Goal: Task Accomplishment & Management: Use online tool/utility

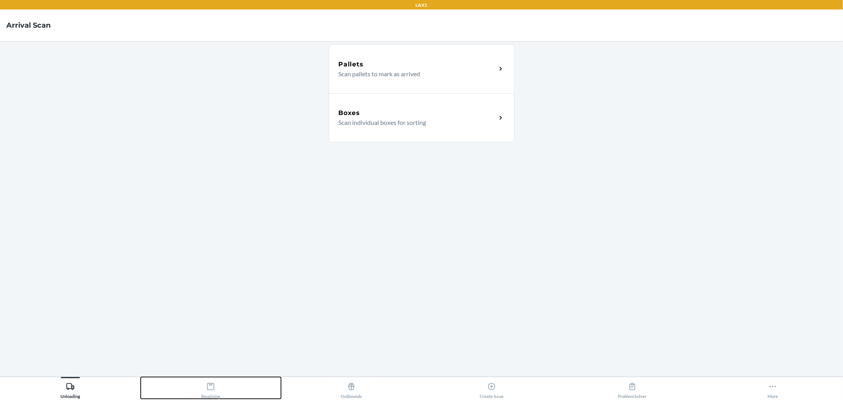
drag, startPoint x: 225, startPoint y: 386, endPoint x: 227, endPoint y: 382, distance: 4.1
click at [225, 386] on button "Receiving" at bounding box center [211, 388] width 141 height 22
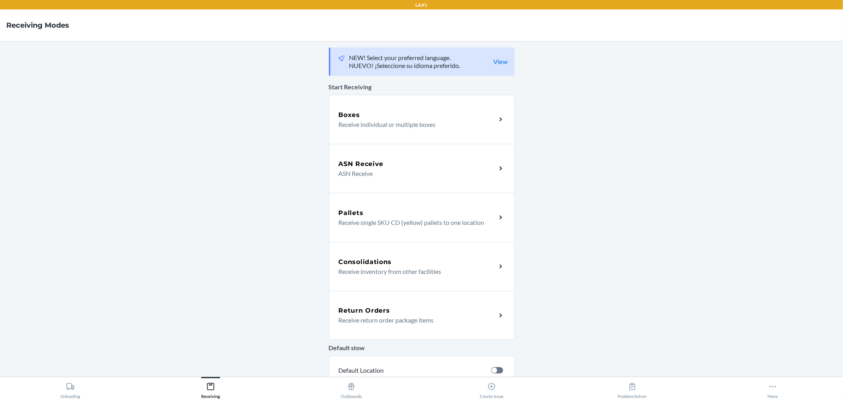
click at [356, 163] on h5 "ASN Receive" at bounding box center [361, 163] width 45 height 9
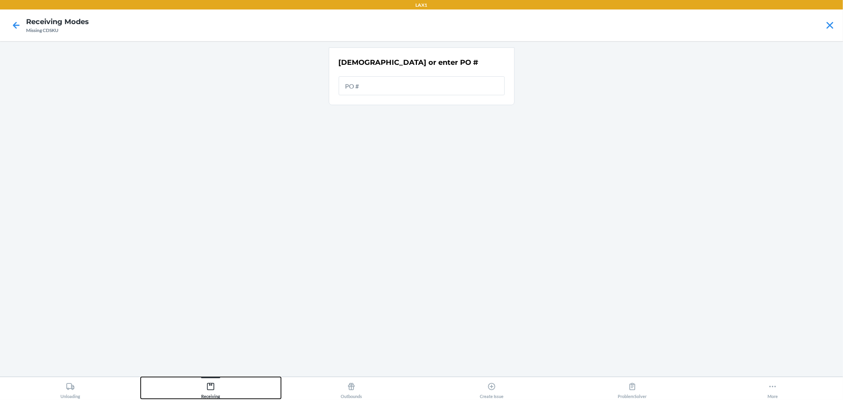
drag, startPoint x: 211, startPoint y: 384, endPoint x: 232, endPoint y: 366, distance: 28.6
click at [212, 384] on icon at bounding box center [210, 386] width 9 height 9
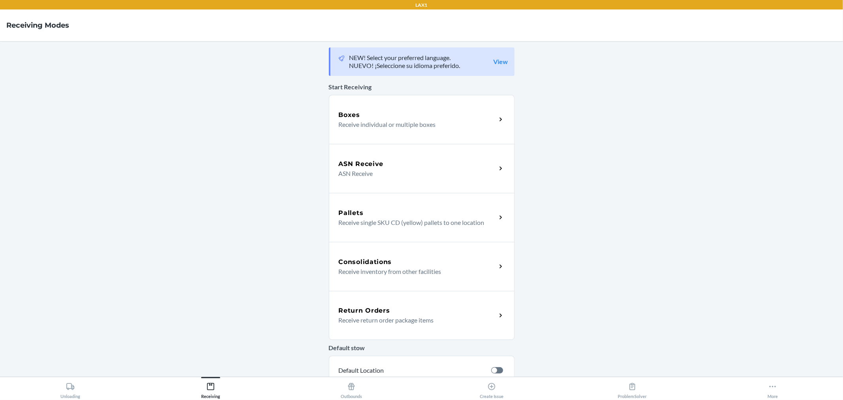
click at [358, 116] on div "Boxes" at bounding box center [418, 114] width 158 height 9
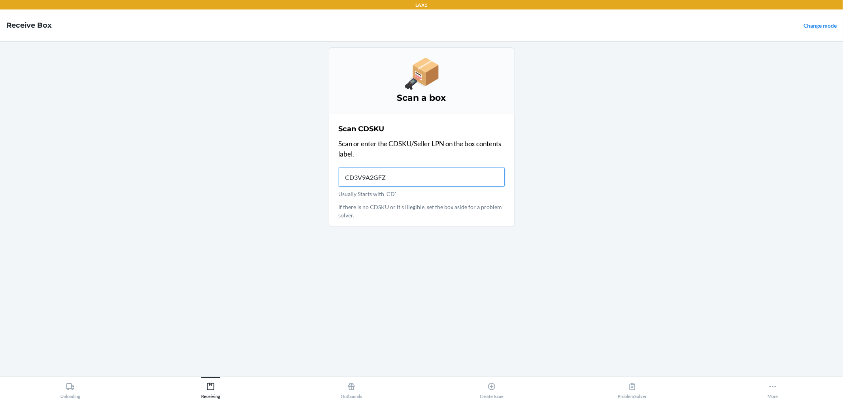
type input "CD3V9A2GFZE"
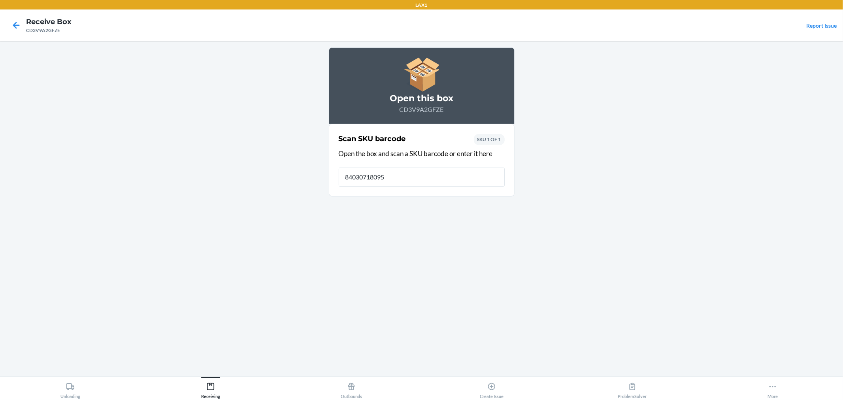
type input "840307180957"
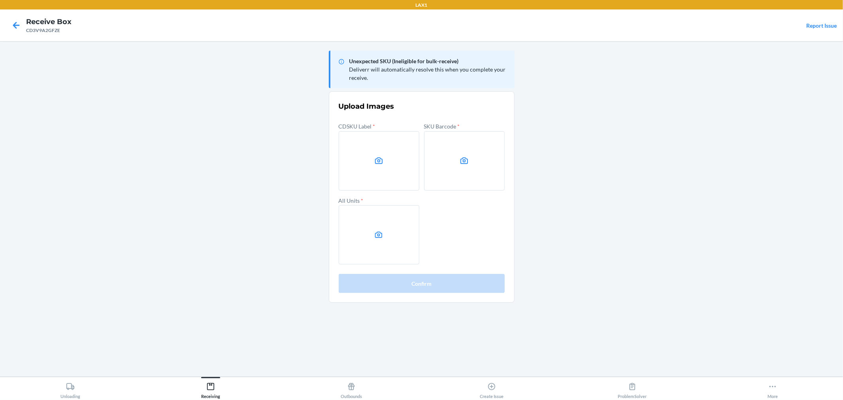
click at [549, 199] on main "Unexpected SKU (Ineligible for bulk-receive) Deliverr will automatically resolv…" at bounding box center [421, 209] width 843 height 336
click at [382, 166] on label at bounding box center [379, 160] width 81 height 59
click at [0, 0] on input "file" at bounding box center [0, 0] width 0 height 0
click at [455, 167] on label at bounding box center [464, 160] width 81 height 59
click at [0, 0] on input "file" at bounding box center [0, 0] width 0 height 0
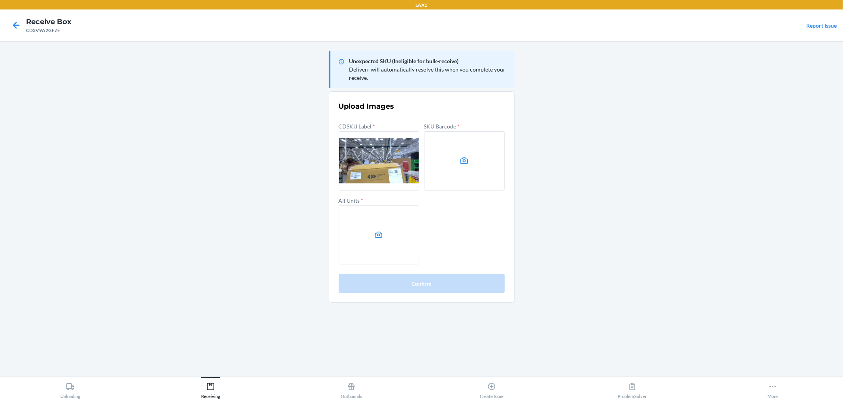
click at [389, 220] on label at bounding box center [379, 234] width 81 height 59
click at [0, 0] on input "file" at bounding box center [0, 0] width 0 height 0
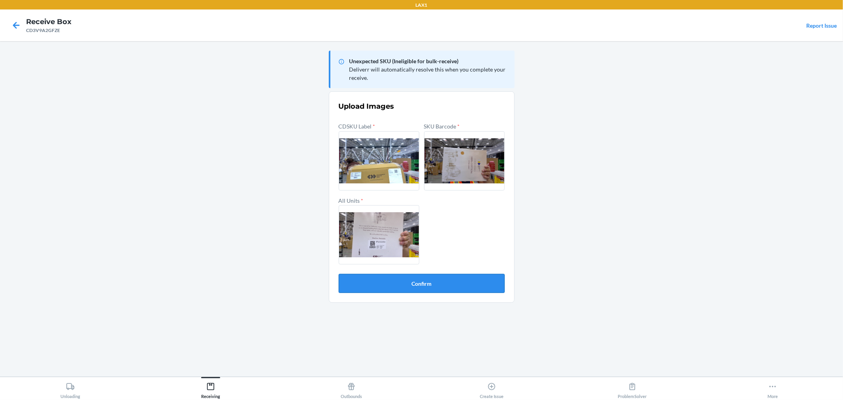
click at [473, 274] on button "Confirm" at bounding box center [422, 283] width 166 height 19
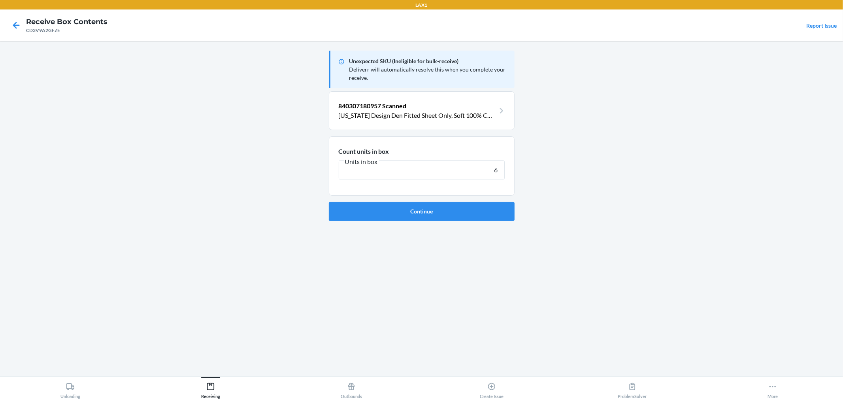
type input "6"
click at [329, 202] on button "Continue" at bounding box center [422, 211] width 186 height 19
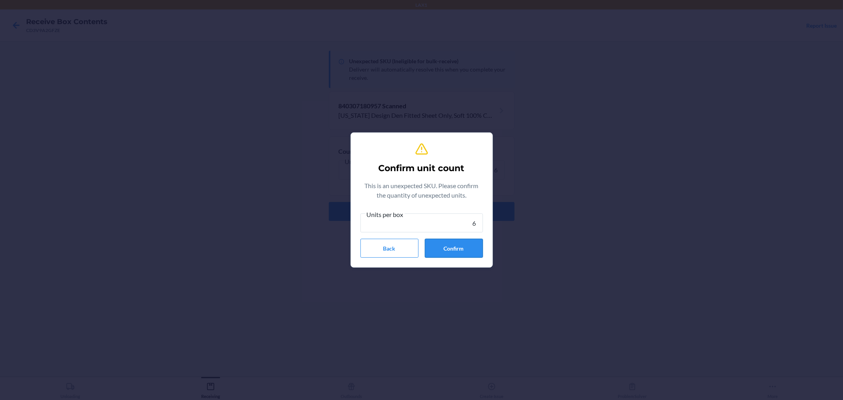
type input "6"
click at [462, 254] on button "Confirm" at bounding box center [454, 248] width 58 height 19
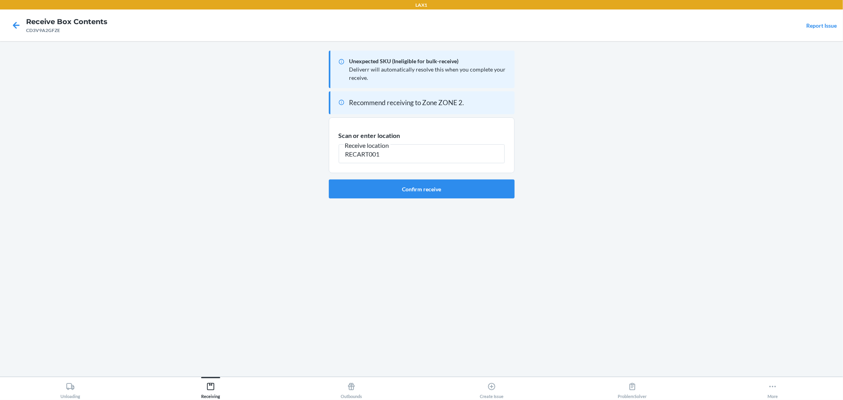
type input "RECART001"
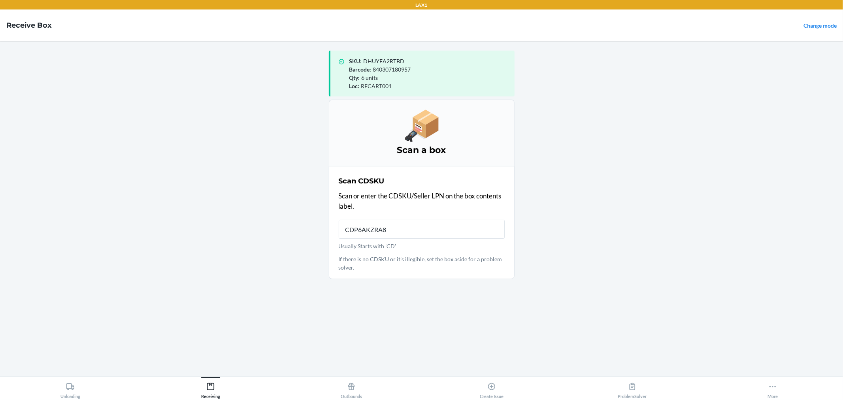
type input "CDP6AKZRA8K"
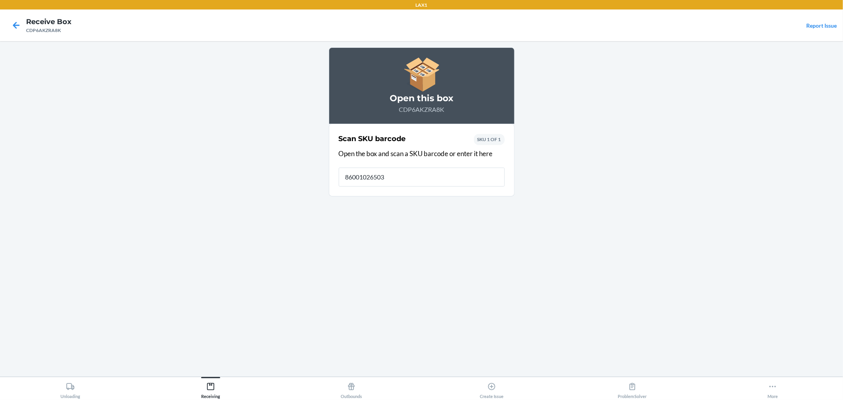
type input "860010265031"
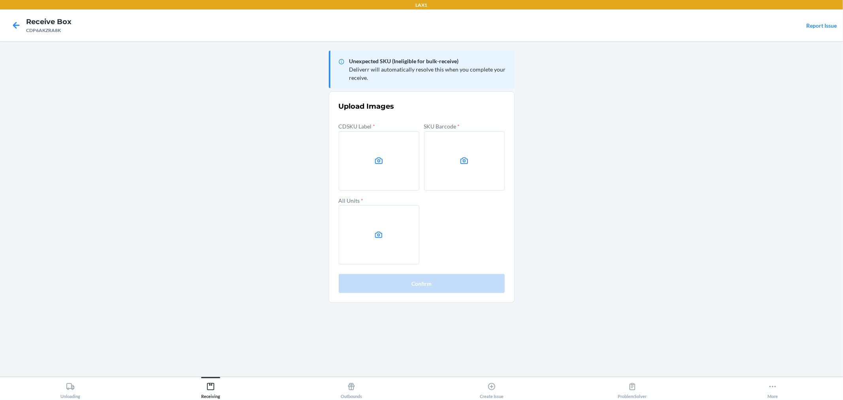
drag, startPoint x: 615, startPoint y: 181, endPoint x: 522, endPoint y: 147, distance: 98.3
click at [615, 181] on main "Unexpected SKU (Ineligible for bulk-receive) Deliverr will automatically resolv…" at bounding box center [421, 209] width 843 height 336
click at [366, 149] on label at bounding box center [379, 160] width 81 height 59
click at [0, 0] on input "file" at bounding box center [0, 0] width 0 height 0
click at [456, 159] on label at bounding box center [464, 160] width 81 height 59
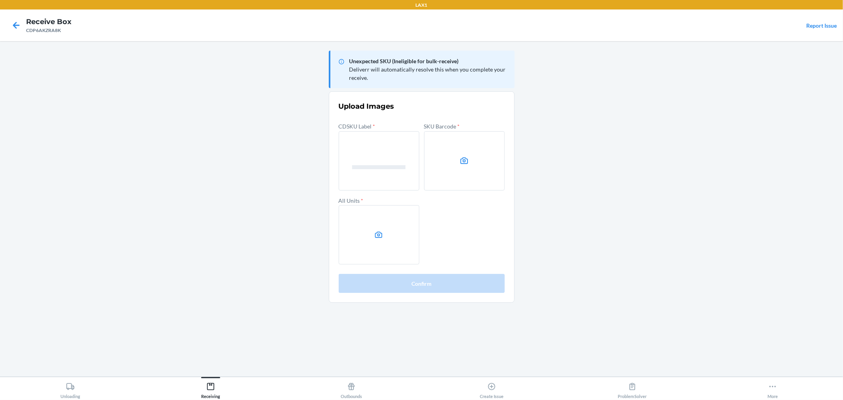
click at [0, 0] on input "file" at bounding box center [0, 0] width 0 height 0
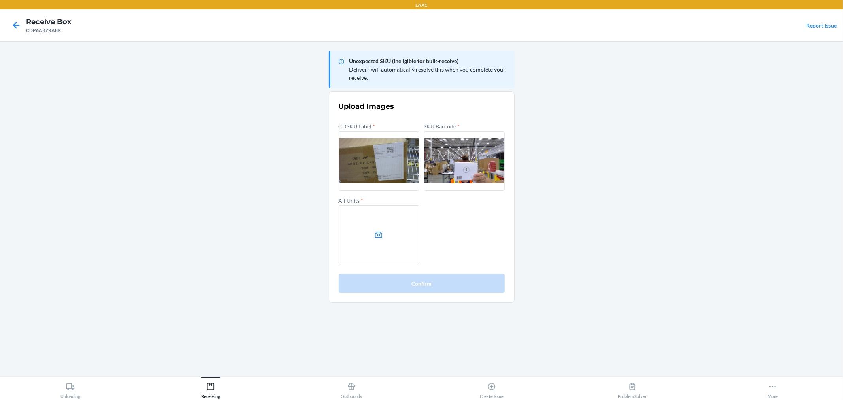
click at [394, 235] on label at bounding box center [379, 234] width 81 height 59
click at [0, 0] on input "file" at bounding box center [0, 0] width 0 height 0
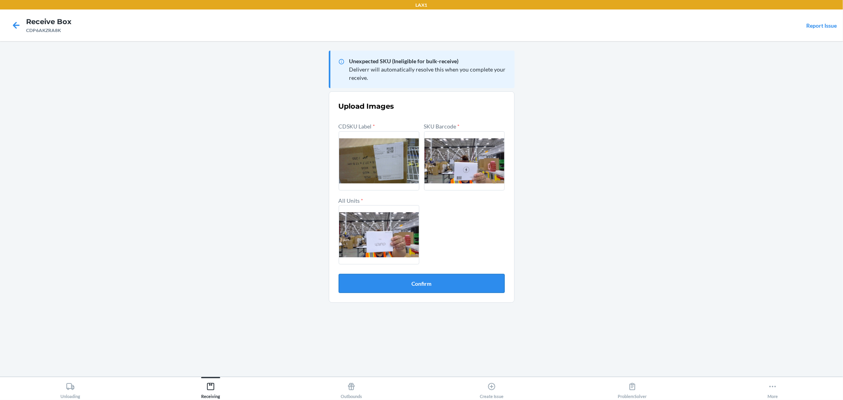
click at [481, 279] on button "Confirm" at bounding box center [422, 283] width 166 height 19
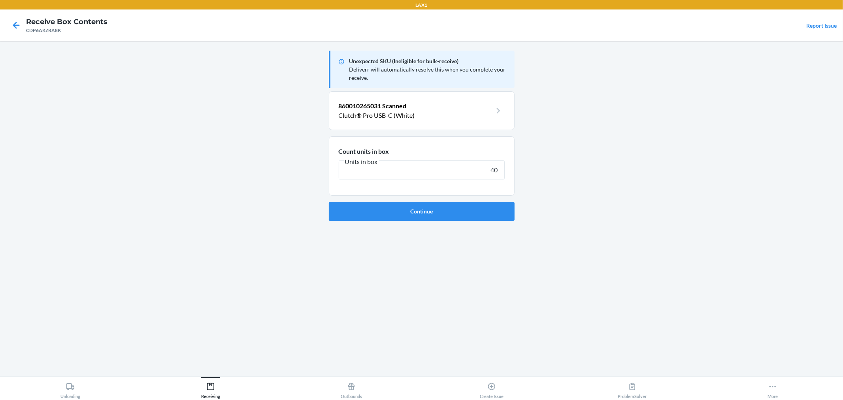
type input "40"
click at [329, 202] on button "Continue" at bounding box center [422, 211] width 186 height 19
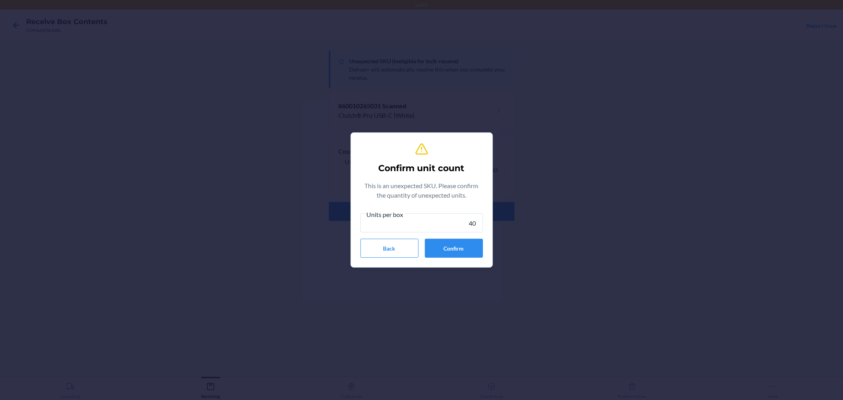
type input "40"
click at [474, 256] on button "Confirm" at bounding box center [454, 248] width 58 height 19
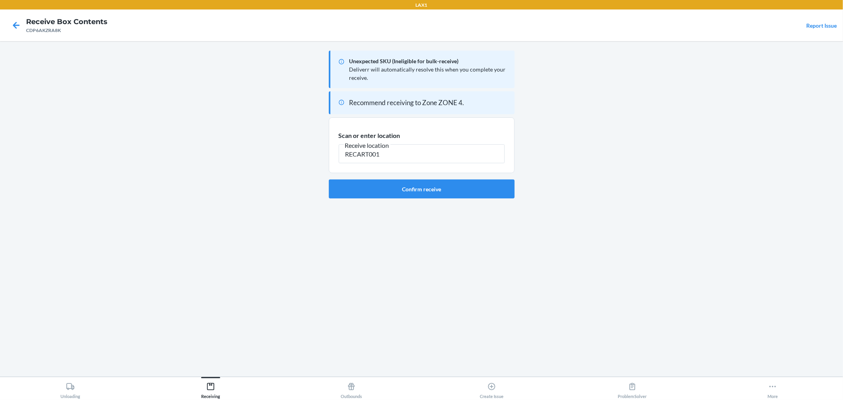
type input "RECART001"
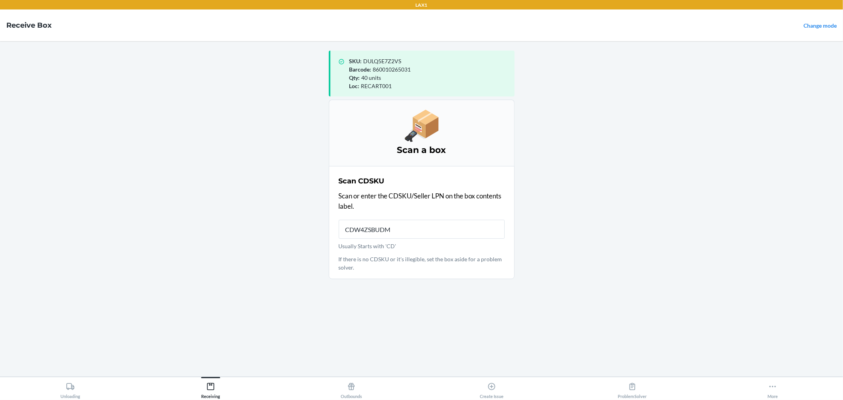
type input "CDW4ZSBUDML"
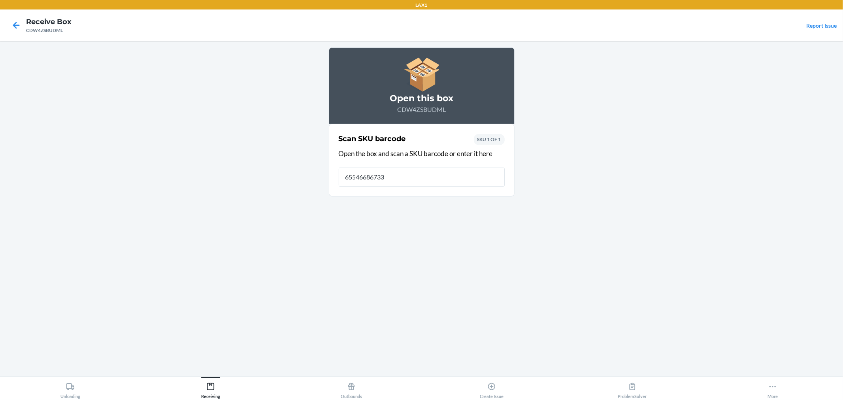
type input "[CREDIT_CARD_NUMBER]"
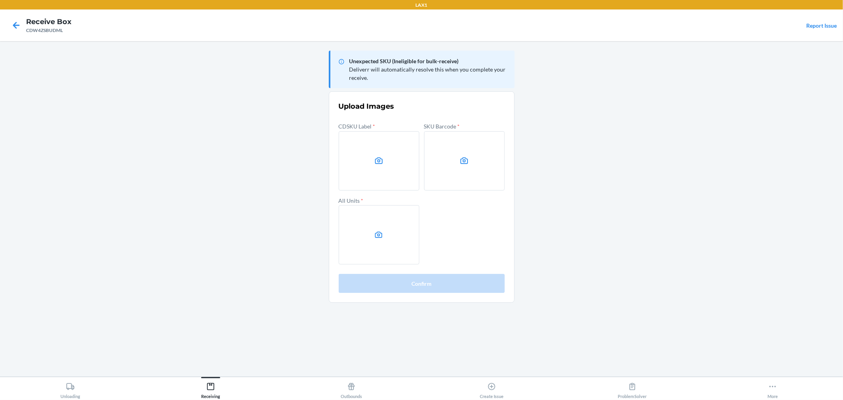
click at [788, 91] on main "Unexpected SKU (Ineligible for bulk-receive) Deliverr will automatically resolv…" at bounding box center [421, 209] width 843 height 336
click at [380, 166] on label at bounding box center [379, 160] width 81 height 59
click at [0, 0] on input "file" at bounding box center [0, 0] width 0 height 0
click at [476, 184] on label at bounding box center [464, 160] width 81 height 59
click at [0, 0] on input "file" at bounding box center [0, 0] width 0 height 0
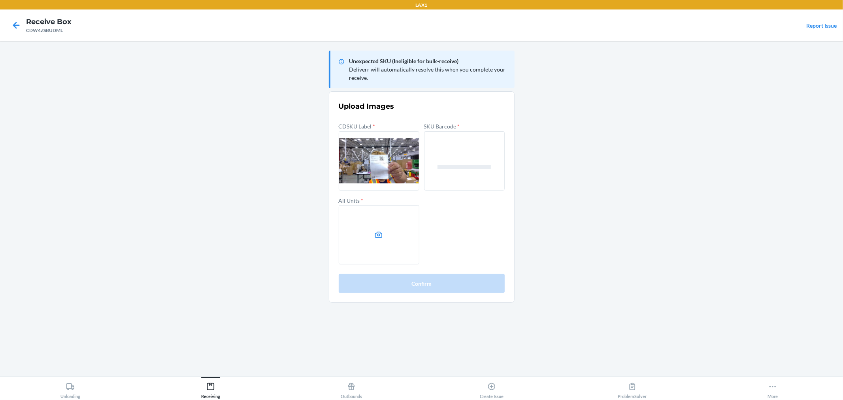
click at [417, 240] on label at bounding box center [379, 234] width 81 height 59
click at [0, 0] on input "file" at bounding box center [0, 0] width 0 height 0
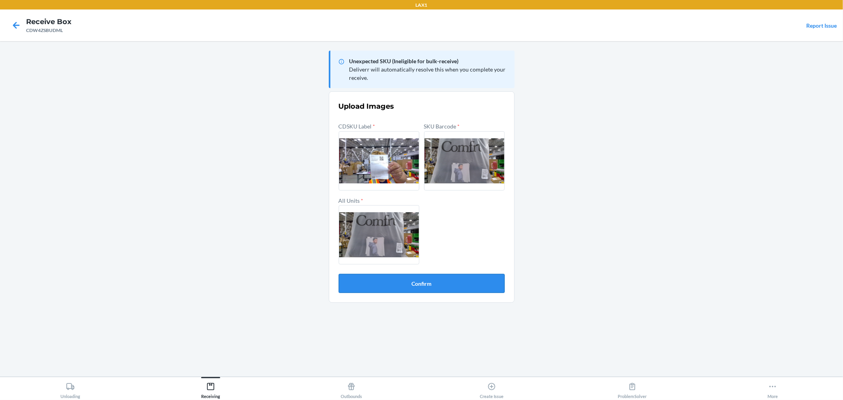
click at [446, 291] on button "Confirm" at bounding box center [422, 283] width 166 height 19
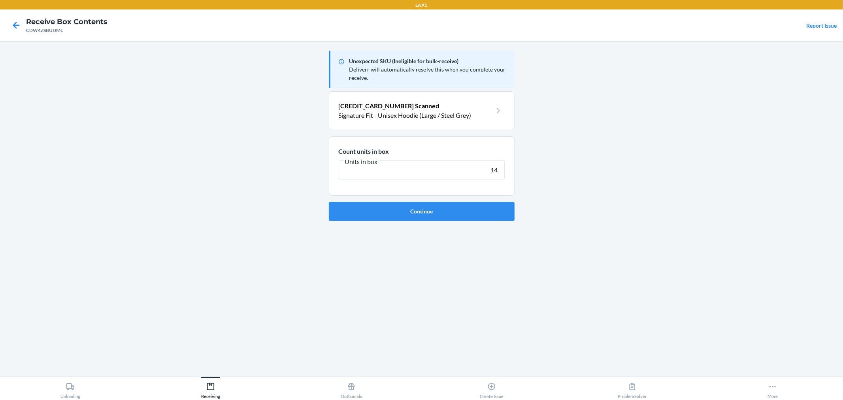
type input "14"
click at [329, 202] on button "Continue" at bounding box center [422, 211] width 186 height 19
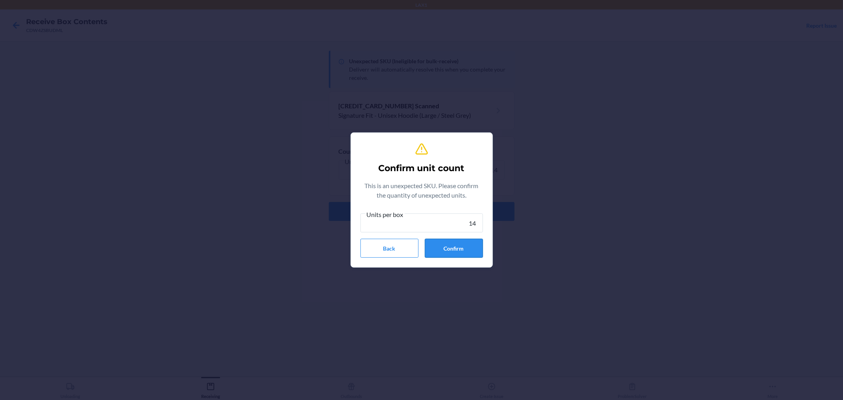
type input "14"
click at [460, 255] on button "Confirm" at bounding box center [454, 248] width 58 height 19
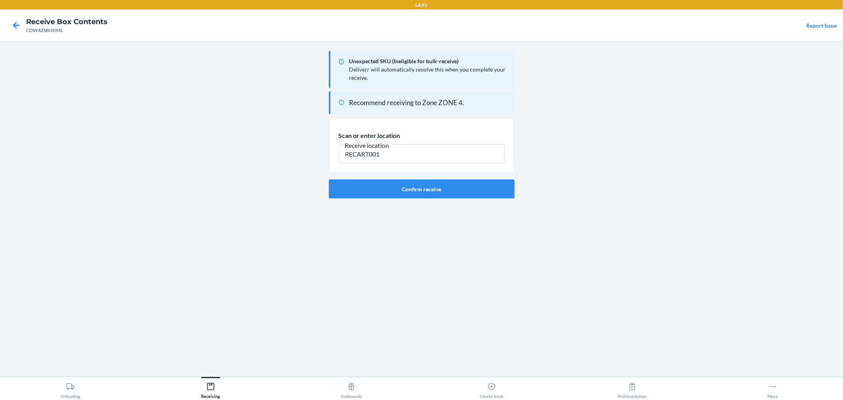
type input "RECART001"
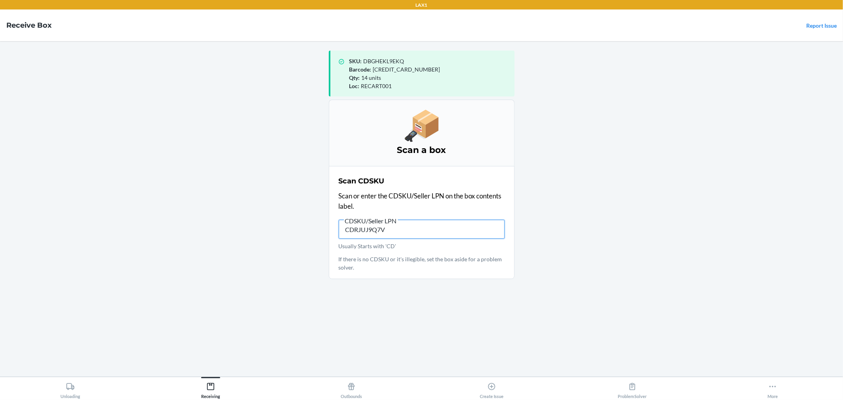
type input "CDRJUJ9Q7VS"
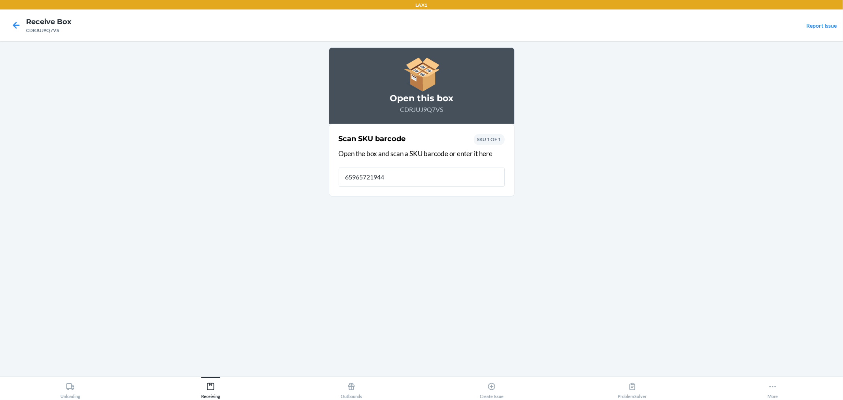
type input "659657219442"
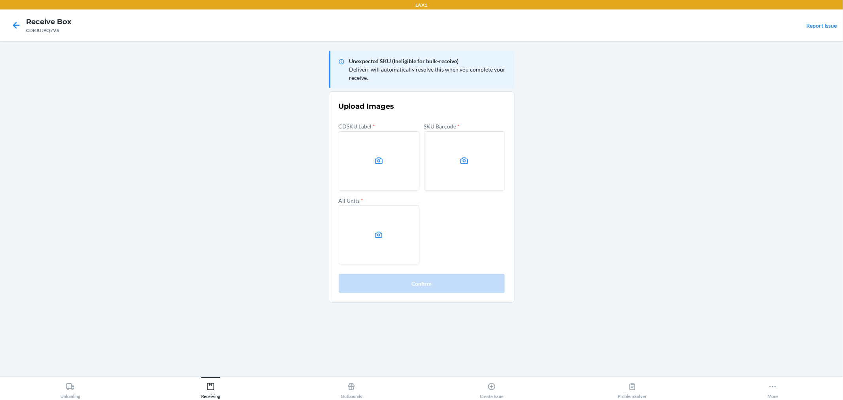
click at [839, 115] on main "Unexpected SKU (Ineligible for bulk-receive) Deliverr will automatically resolv…" at bounding box center [421, 209] width 843 height 336
click at [407, 169] on label at bounding box center [379, 160] width 81 height 59
click at [0, 0] on input "file" at bounding box center [0, 0] width 0 height 0
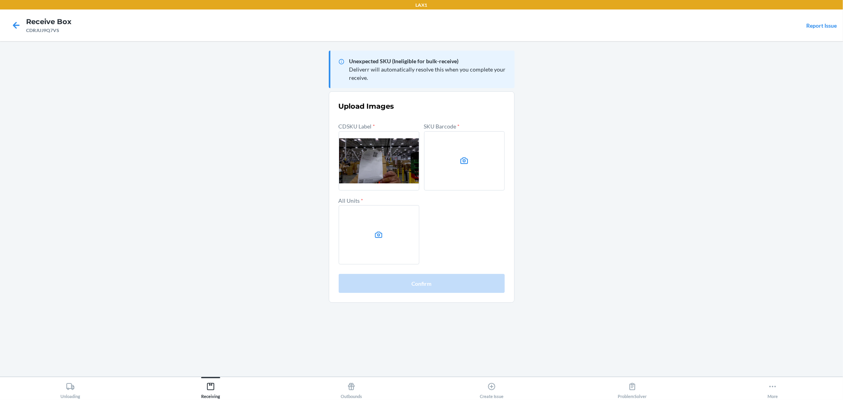
click at [420, 145] on div "CDSKU Label * SKU Barcode * All Units *" at bounding box center [422, 193] width 166 height 144
click at [438, 161] on label at bounding box center [464, 160] width 81 height 59
click at [0, 0] on input "file" at bounding box center [0, 0] width 0 height 0
click at [377, 234] on icon at bounding box center [378, 235] width 9 height 9
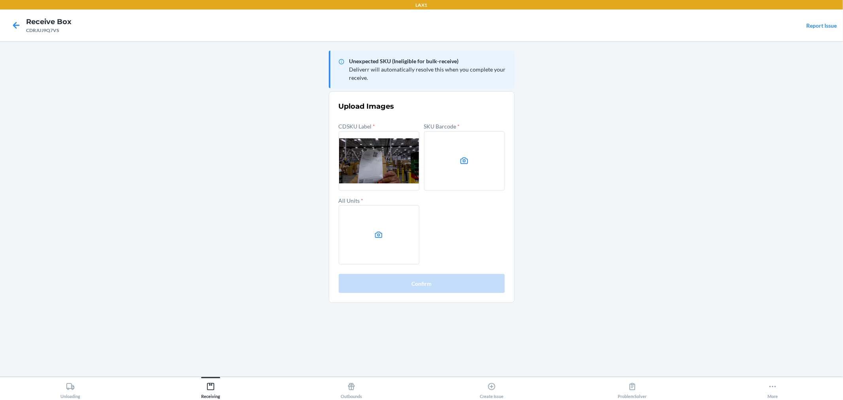
click at [0, 0] on input "file" at bounding box center [0, 0] width 0 height 0
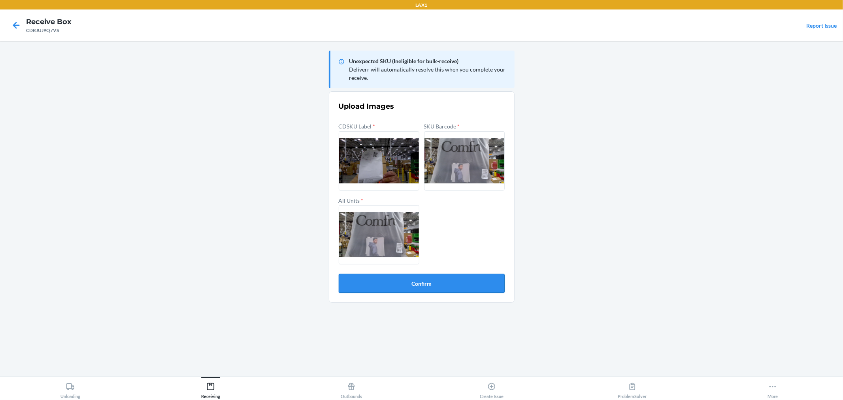
click at [476, 276] on button "Confirm" at bounding box center [422, 283] width 166 height 19
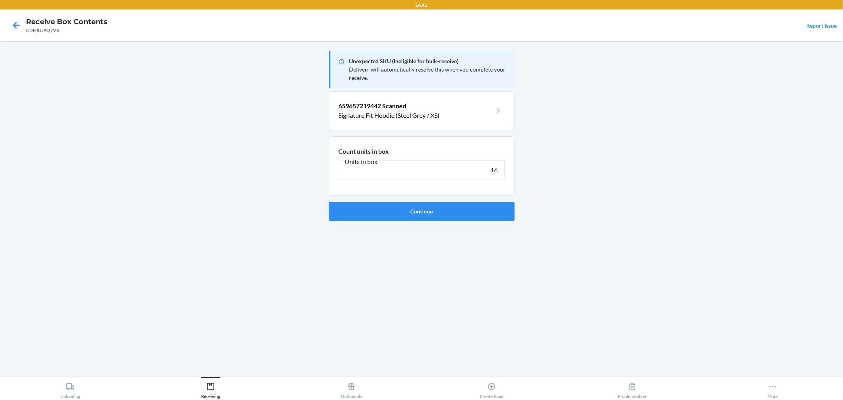
type input "16"
click at [329, 202] on button "Continue" at bounding box center [422, 211] width 186 height 19
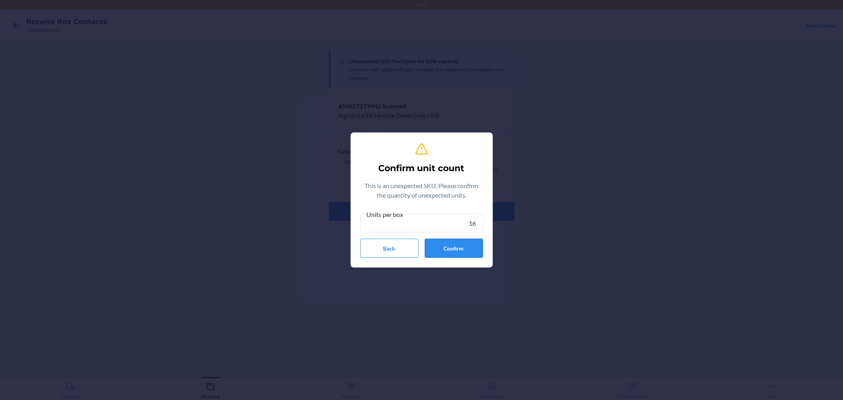
type input "16"
click at [459, 243] on button "Confirm" at bounding box center [454, 248] width 58 height 19
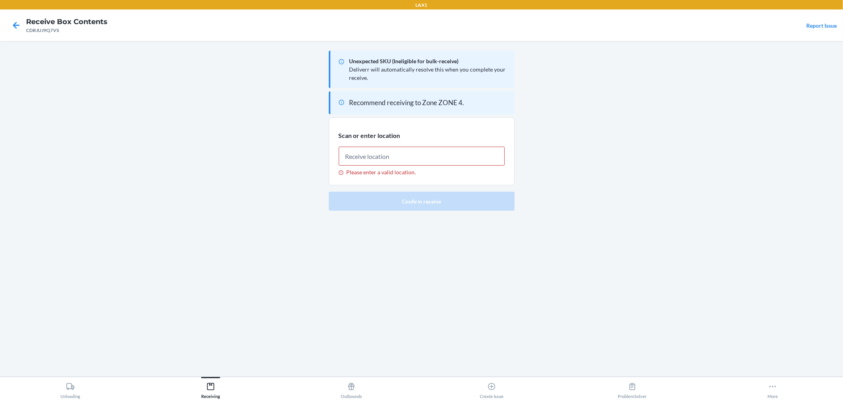
click at [402, 146] on div "Please enter a valid location." at bounding box center [422, 157] width 166 height 35
click at [402, 147] on input "Please enter a valid location." at bounding box center [422, 156] width 166 height 19
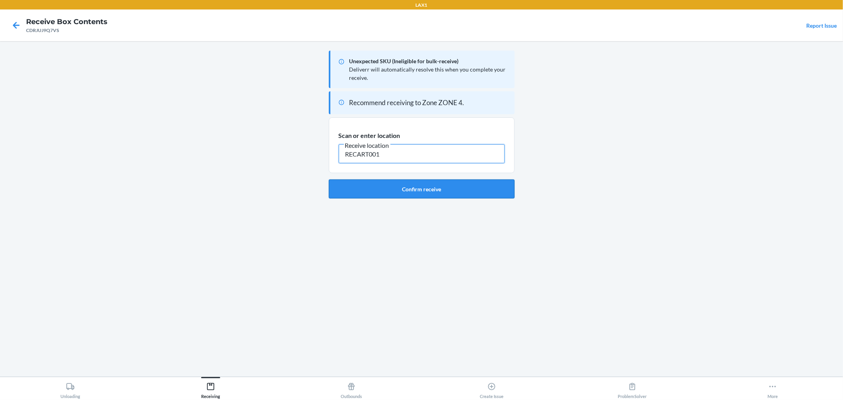
type input "RECART001"
click at [426, 197] on button "Confirm receive" at bounding box center [422, 189] width 186 height 19
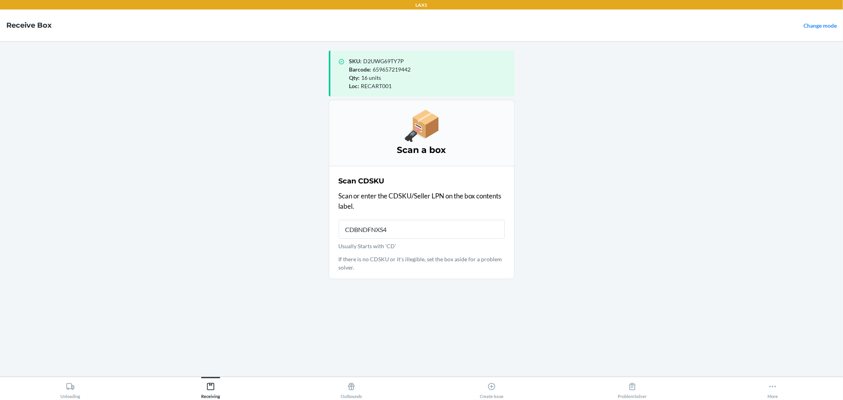
type input "CDBNDFNXS4K"
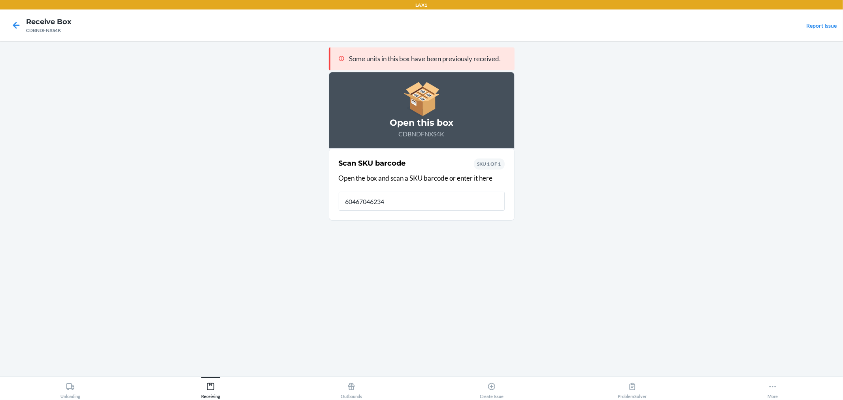
type input "604670462344"
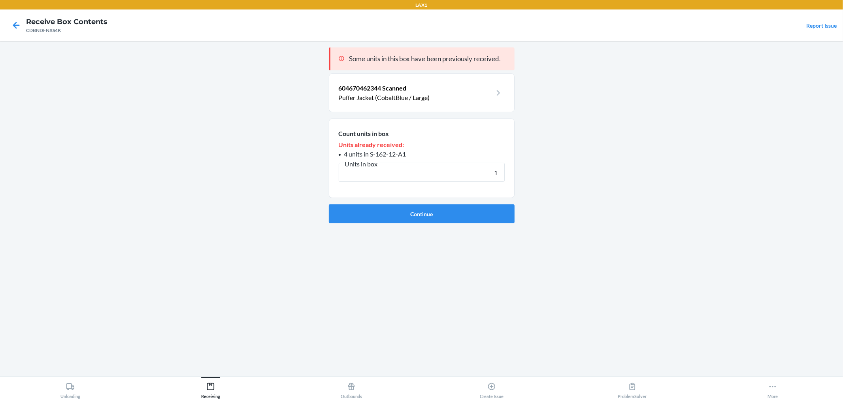
type input "1"
click at [329, 204] on button "Continue" at bounding box center [422, 213] width 186 height 19
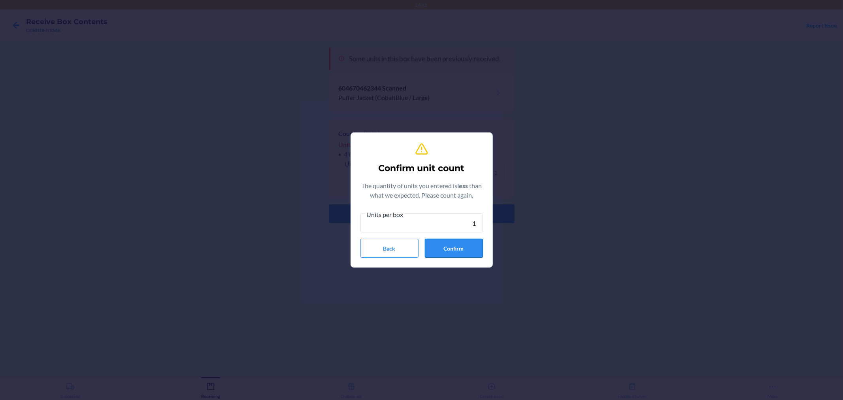
type input "1"
click at [478, 251] on button "Confirm" at bounding box center [454, 248] width 58 height 19
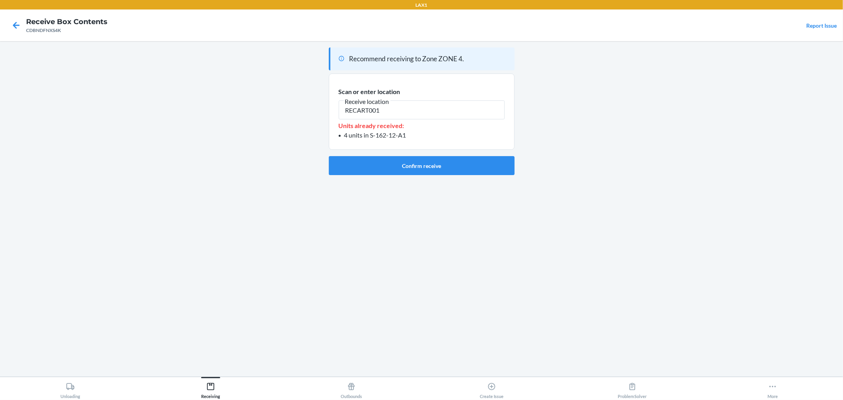
type input "RECART001"
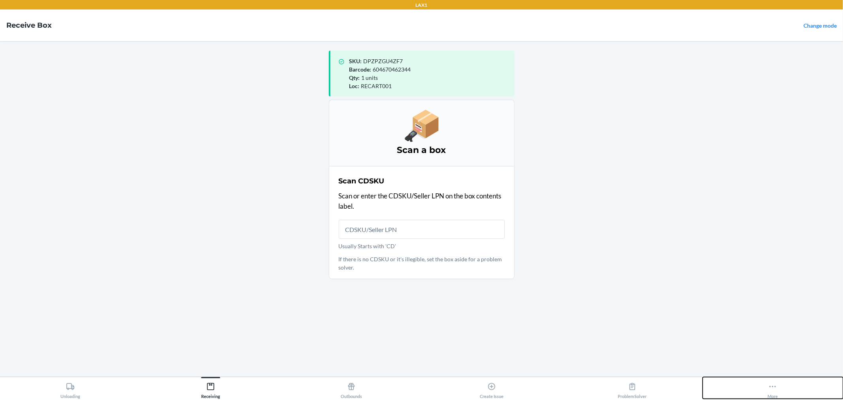
drag, startPoint x: 778, startPoint y: 386, endPoint x: 778, endPoint y: 378, distance: 7.9
click at [778, 384] on button "More" at bounding box center [773, 388] width 141 height 22
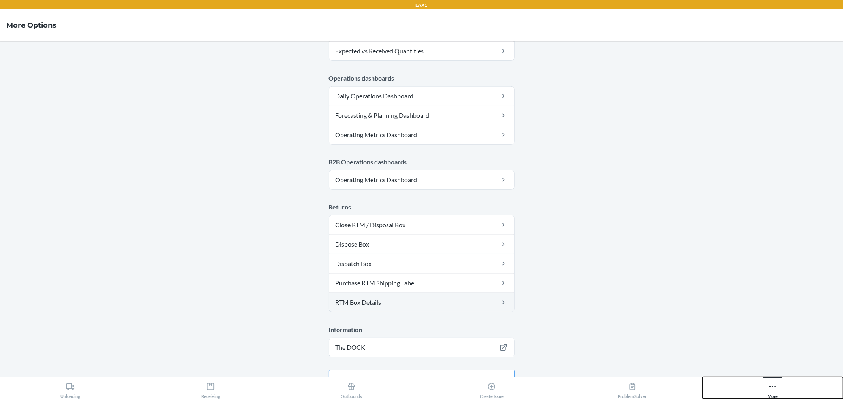
scroll to position [380, 0]
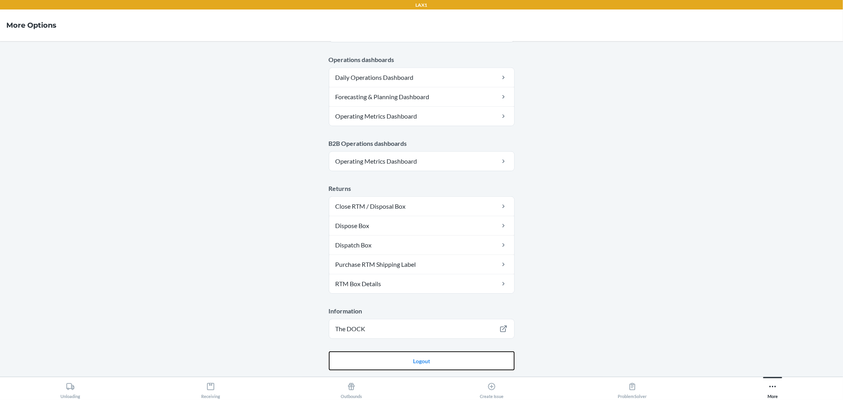
drag, startPoint x: 385, startPoint y: 356, endPoint x: 386, endPoint y: 347, distance: 9.1
click at [385, 355] on button "Logout" at bounding box center [422, 361] width 186 height 19
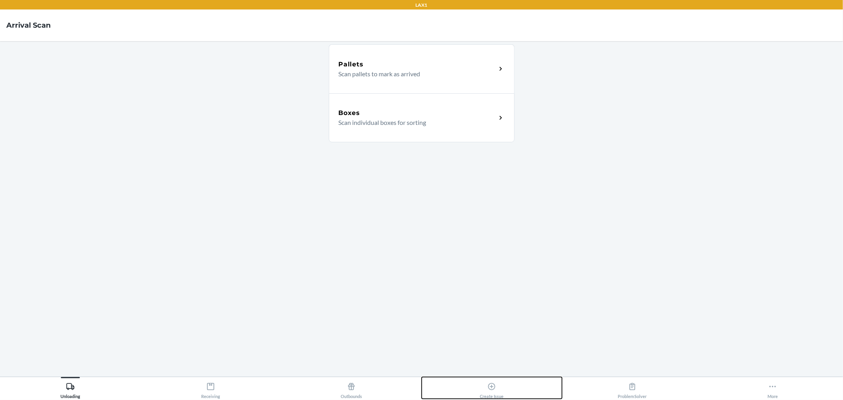
click at [488, 386] on icon at bounding box center [491, 386] width 7 height 7
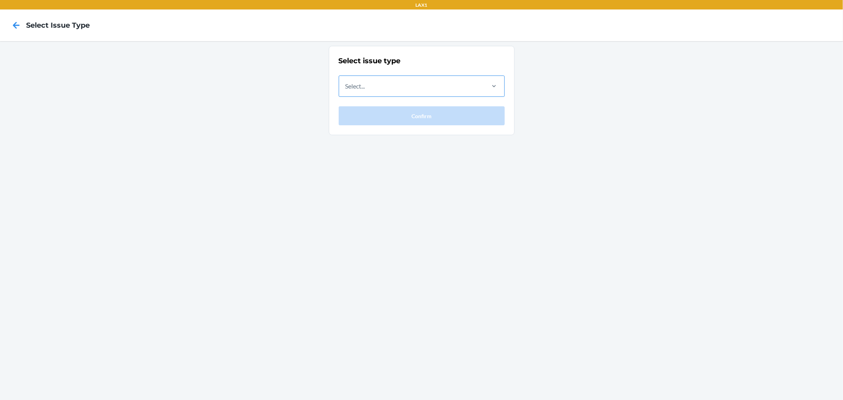
click at [365, 89] on div "Select..." at bounding box center [356, 85] width 20 height 9
click at [346, 89] on input "Select..." at bounding box center [346, 85] width 1 height 9
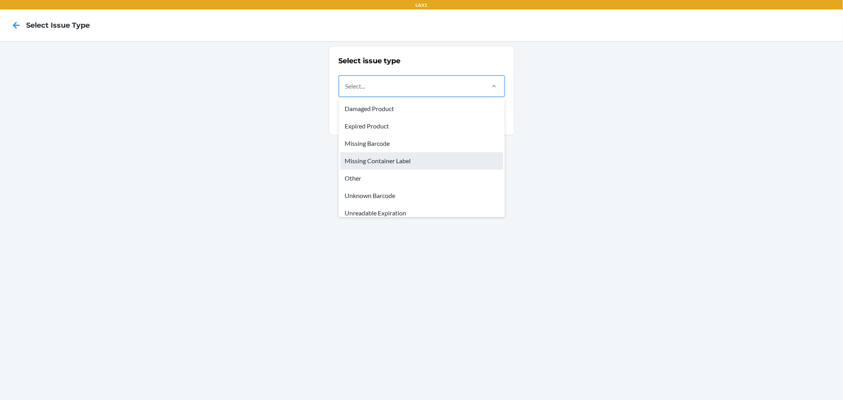
click at [387, 159] on div "Missing Container Label" at bounding box center [421, 160] width 163 height 17
click at [346, 91] on input "option Missing Container Label focused, 4 of 8. 8 results available. Use Up and…" at bounding box center [346, 85] width 1 height 9
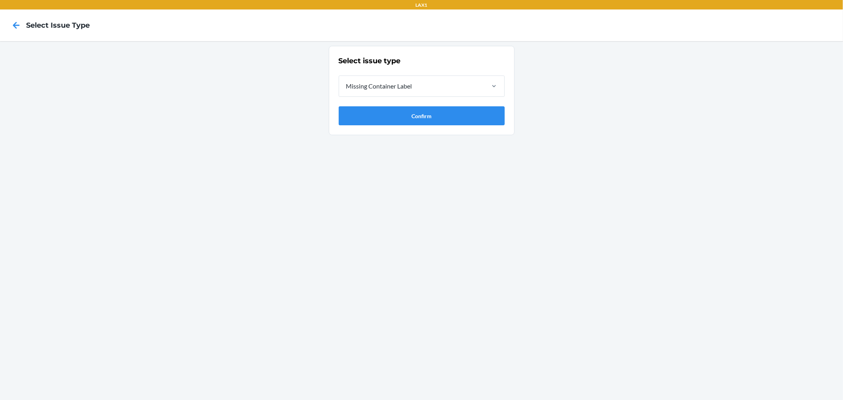
click at [397, 129] on section "Select issue type Missing Container Label Confirm" at bounding box center [422, 90] width 186 height 89
click at [392, 105] on div "Select issue type Missing Container Label Confirm" at bounding box center [422, 91] width 166 height 70
click at [391, 110] on button "Confirm" at bounding box center [422, 115] width 166 height 19
